Goal: Information Seeking & Learning: Understand process/instructions

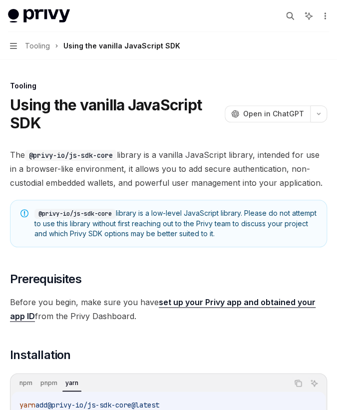
type textarea "*"
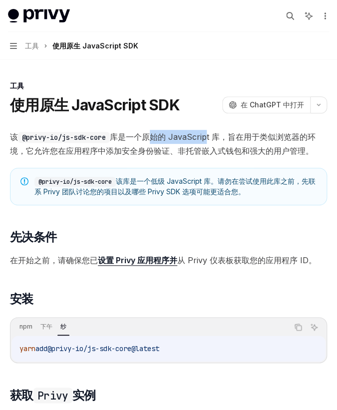
drag, startPoint x: 108, startPoint y: 79, endPoint x: 85, endPoint y: 77, distance: 23.1
click at [85, 132] on font "库是一个原始的 JavaScript 库，旨在用于类似浏览器的环境，它允许您在应用程序中添加安全身份验证、非托管嵌入式钱包和强大的用户管理。" at bounding box center [163, 144] width 306 height 24
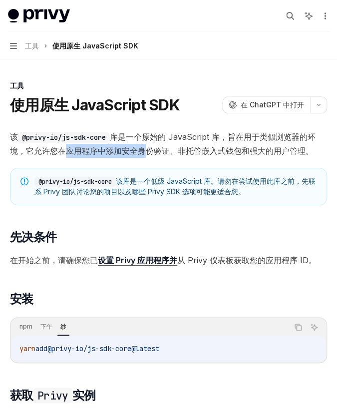
drag, startPoint x: 257, startPoint y: 77, endPoint x: 209, endPoint y: 79, distance: 47.5
click at [210, 132] on font "库是一个原始的 JavaScript 库，旨在用于类似浏览器的环境，它允许您在应用程序中添加安全身份验证、非托管嵌入式钱包和强大的用户管理。" at bounding box center [163, 144] width 306 height 24
click at [209, 132] on font "库是一个原始的 JavaScript 库，旨在用于类似浏览器的环境，它允许您在应用程序中添加安全身份验证、非托管嵌入式钱包和强大的用户管理。" at bounding box center [163, 144] width 306 height 24
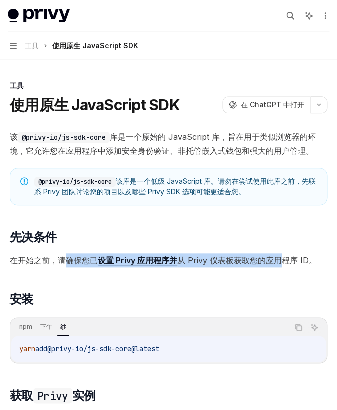
drag, startPoint x: 39, startPoint y: 141, endPoint x: 156, endPoint y: 142, distance: 117.4
click at [156, 253] on span "在开始之前，请确保您已 设置 Privy 应用程序并 从 Privy 仪表板获取您的应用程序 ID。" at bounding box center [168, 260] width 317 height 14
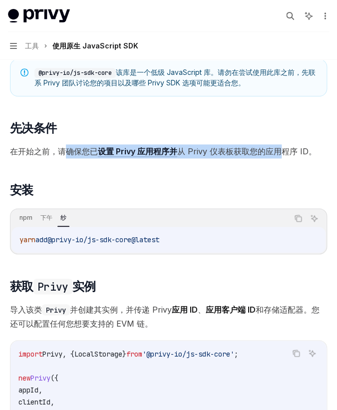
scroll to position [95, 0]
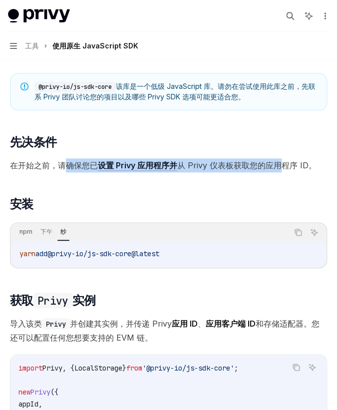
drag, startPoint x: 108, startPoint y: 100, endPoint x: 23, endPoint y: 100, distance: 85.4
click at [23, 248] on code "yarn add @privy-io/js-sdk-core@latest" at bounding box center [168, 254] width 298 height 12
drag, startPoint x: 108, startPoint y: 99, endPoint x: 11, endPoint y: 100, distance: 97.4
click at [19, 248] on code "npm install @privy-io/js-sdk-core@latest" at bounding box center [168, 254] width 298 height 12
copy span "npm install @privy-io/js-sdk-core@latest"
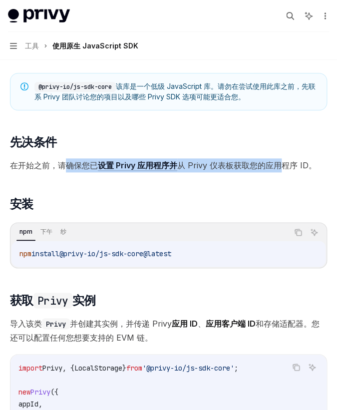
click at [127, 248] on code "npm install @privy-io/js-sdk-core@latest" at bounding box center [168, 254] width 298 height 12
click at [94, 249] on span "@privy-io/js-sdk-core@latest" at bounding box center [115, 253] width 112 height 9
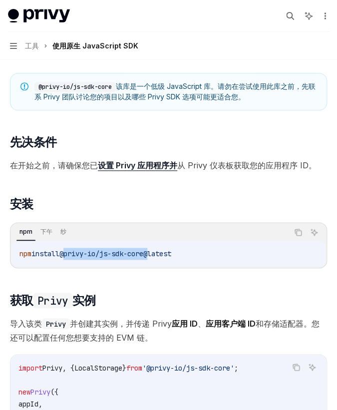
drag, startPoint x: 88, startPoint y: 101, endPoint x: 38, endPoint y: 101, distance: 49.5
click at [59, 249] on span "@privy-io/js-sdk-core@latest" at bounding box center [115, 253] width 112 height 9
copy span "@privy-io/js-sdk-core"
